Goal: Information Seeking & Learning: Learn about a topic

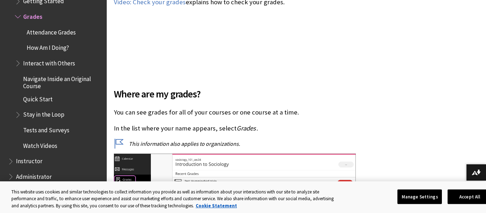
click at [57, 4] on span "Getting Started" at bounding box center [43, 0] width 41 height 10
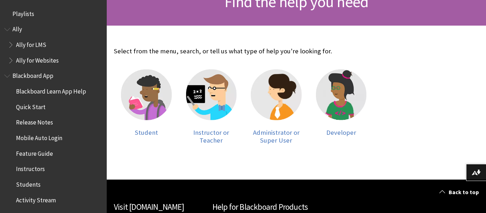
scroll to position [124, 0]
